Goal: Task Accomplishment & Management: Manage account settings

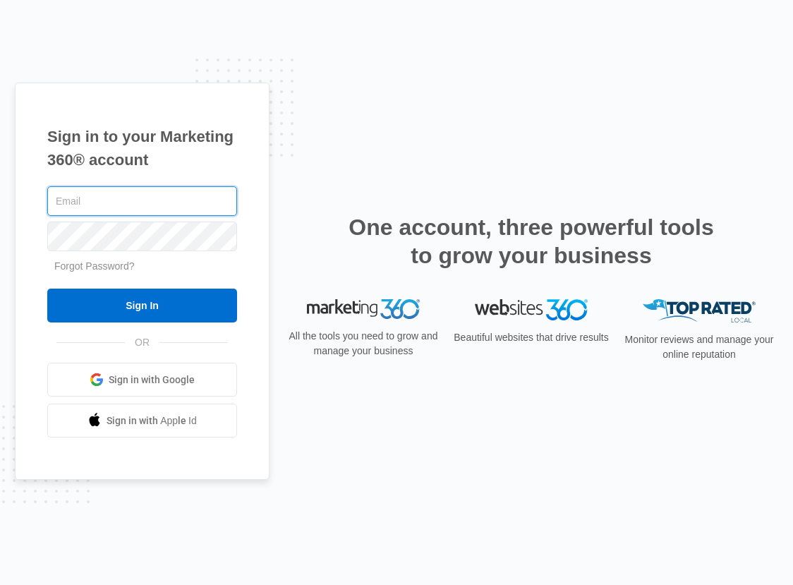
type input "[EMAIL_ADDRESS][DOMAIN_NAME]"
click at [142, 306] on input "Sign In" at bounding box center [142, 306] width 190 height 34
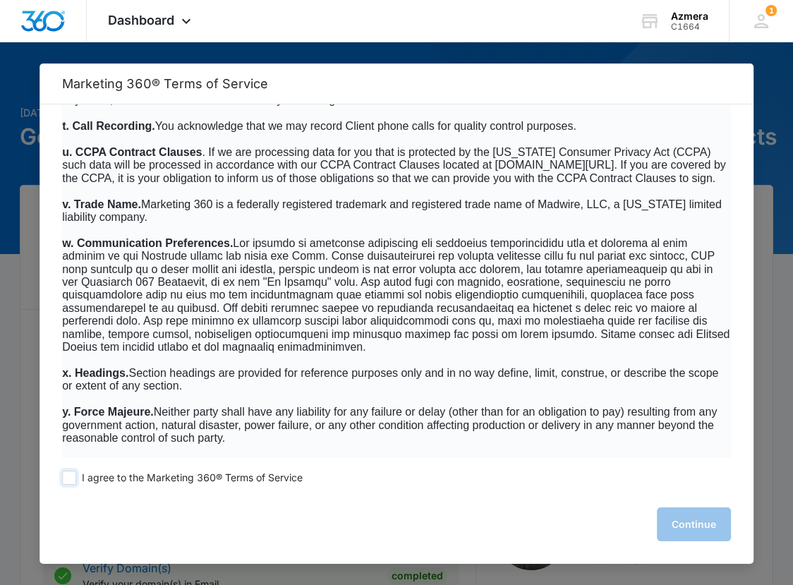
scroll to position [9080, 0]
click at [69, 486] on div "I agree to the Marketing 360® Terms of Service Continue" at bounding box center [397, 511] width 714 height 106
click at [67, 476] on span at bounding box center [69, 478] width 14 height 14
click at [67, 476] on input "I agree to the Marketing 360® Terms of Service" at bounding box center [69, 478] width 14 height 14
checkbox input "true"
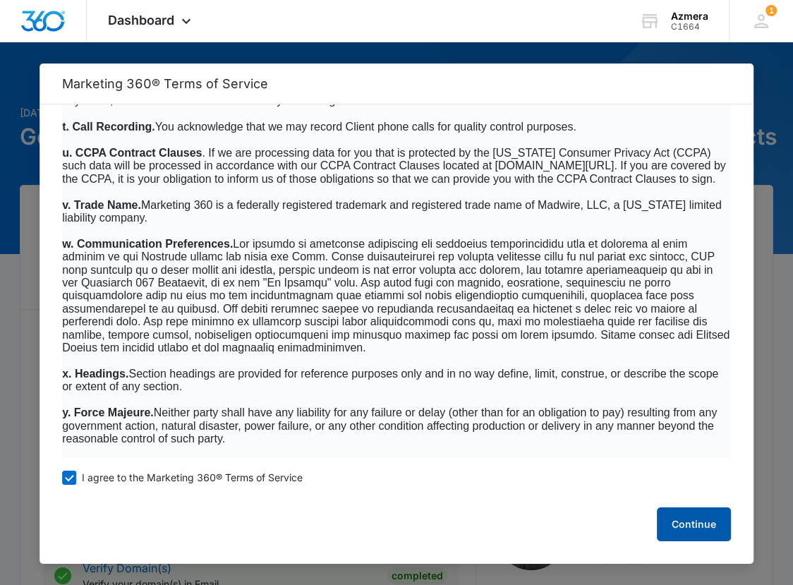
click at [692, 538] on button "Continue" at bounding box center [694, 525] width 74 height 34
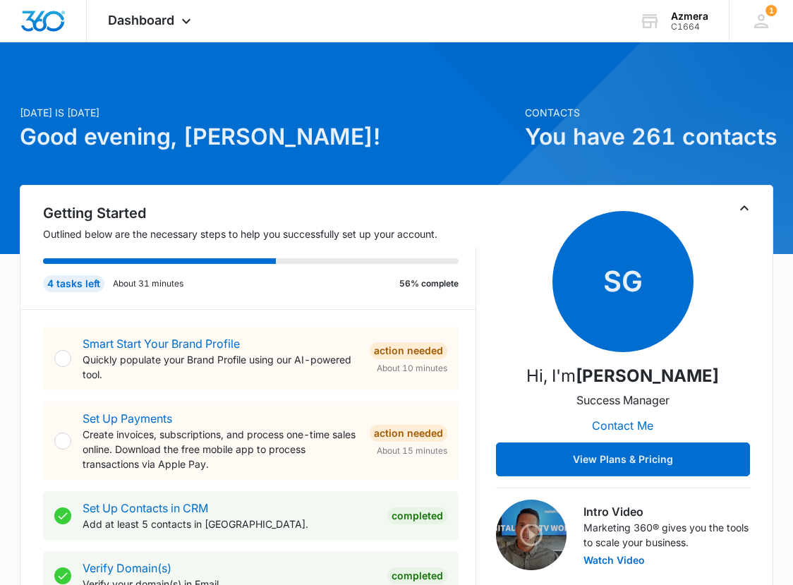
scroll to position [0, 0]
click at [762, 20] on icon at bounding box center [762, 21] width 14 height 14
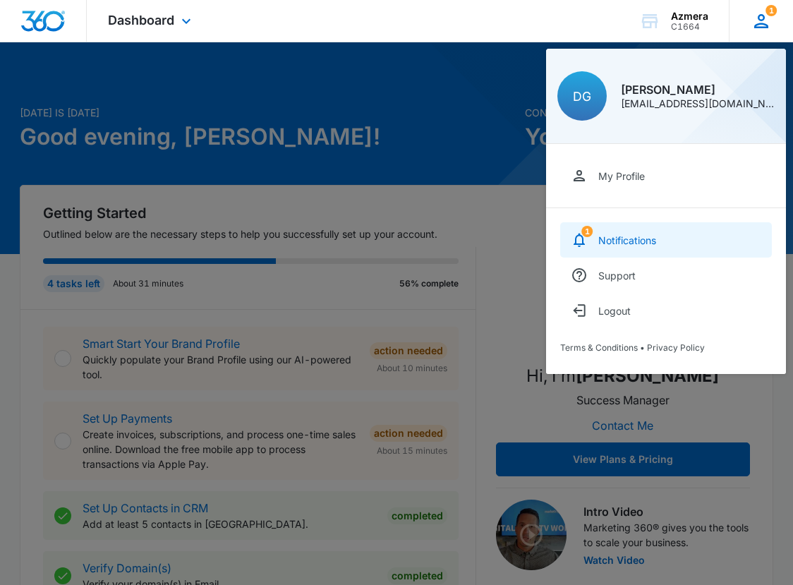
click at [644, 232] on link "1 Notifications" at bounding box center [666, 239] width 212 height 35
